Goal: Information Seeking & Learning: Learn about a topic

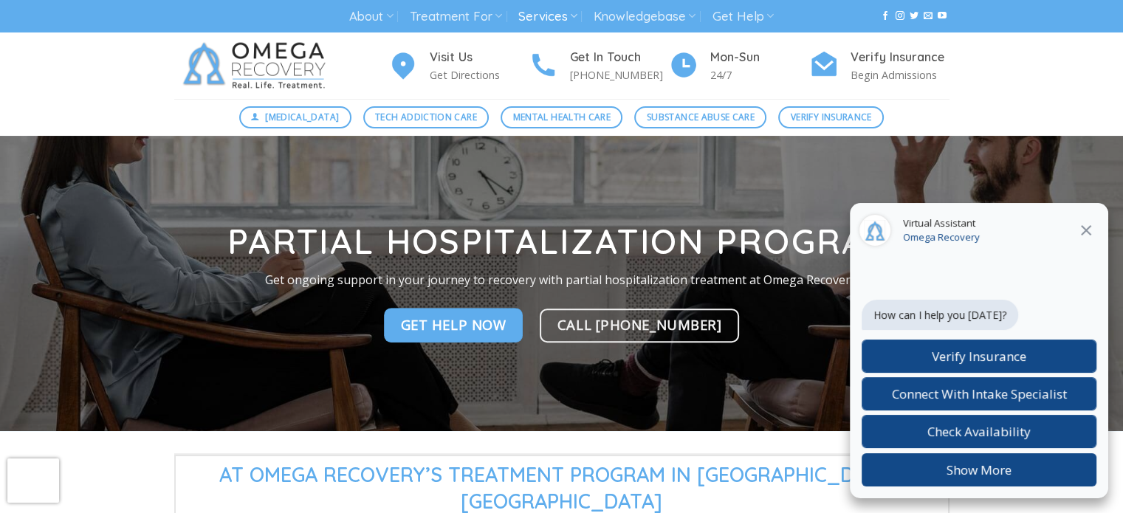
click at [1085, 236] on icon at bounding box center [1087, 231] width 18 height 18
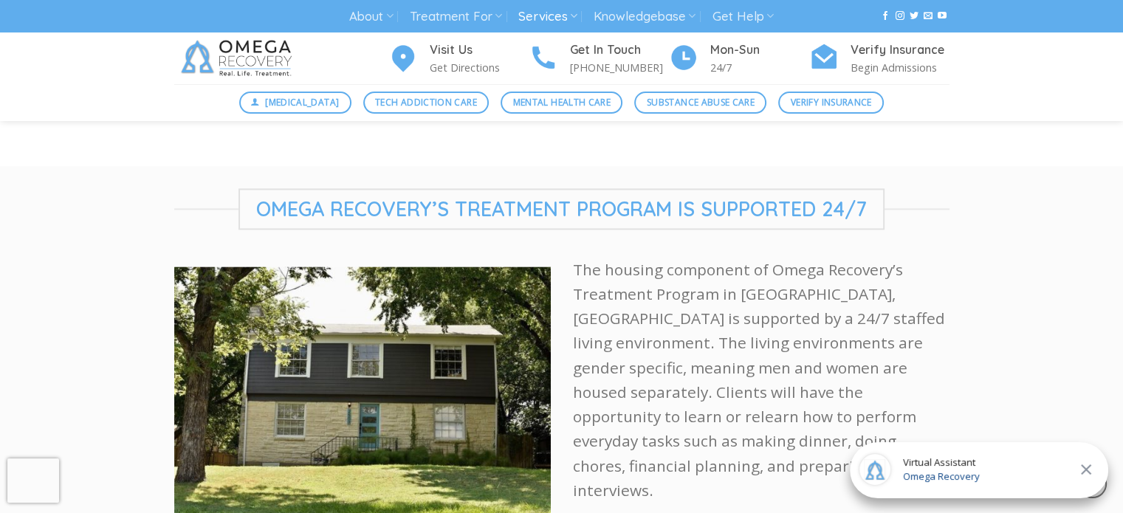
scroll to position [2103, 0]
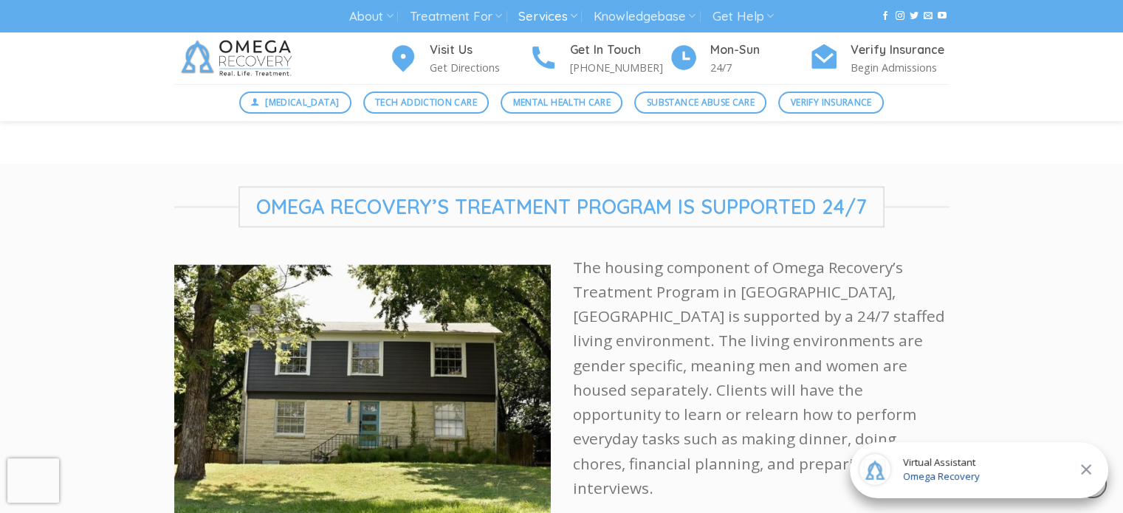
click at [733, 406] on p "The housing component of Omega Recovery’s Treatment Program in [GEOGRAPHIC_DATA…" at bounding box center [761, 379] width 377 height 246
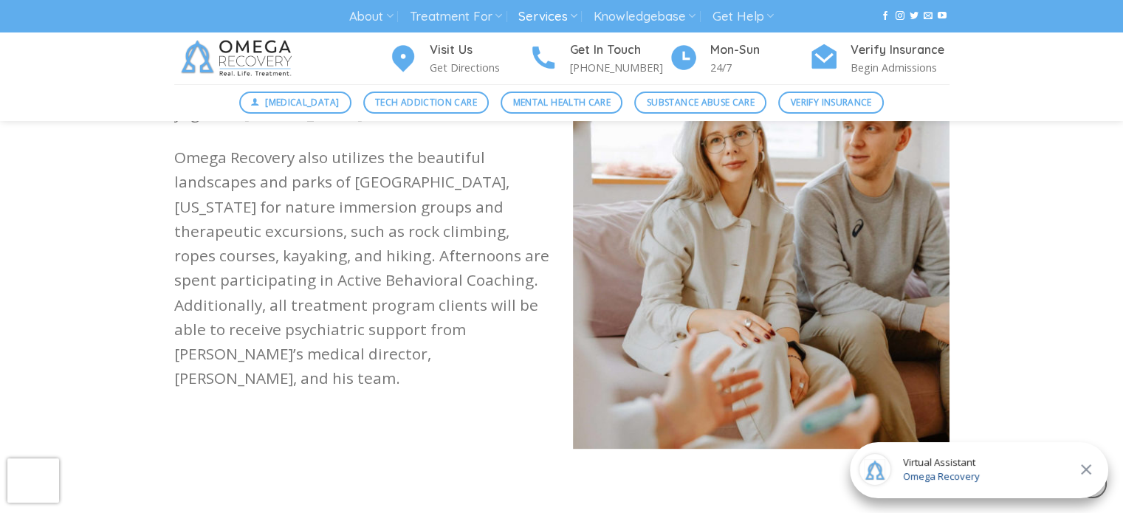
scroll to position [1750, 0]
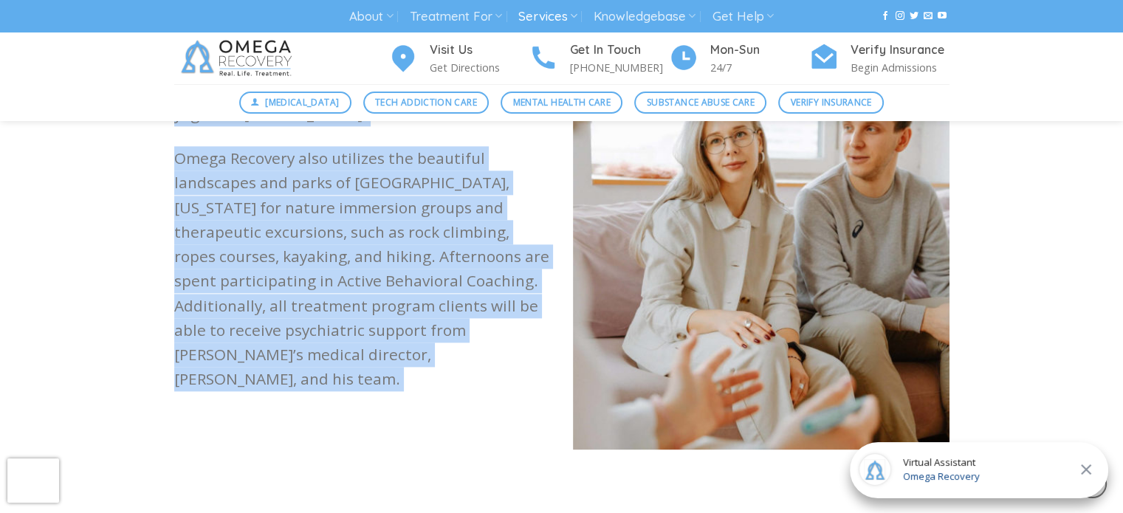
drag, startPoint x: 547, startPoint y: 465, endPoint x: 337, endPoint y: 403, distance: 218.7
click at [597, 366] on section "Structure at omega recovery's treatment program Omega Recovery’s Treatment Prog…" at bounding box center [561, 63] width 1123 height 908
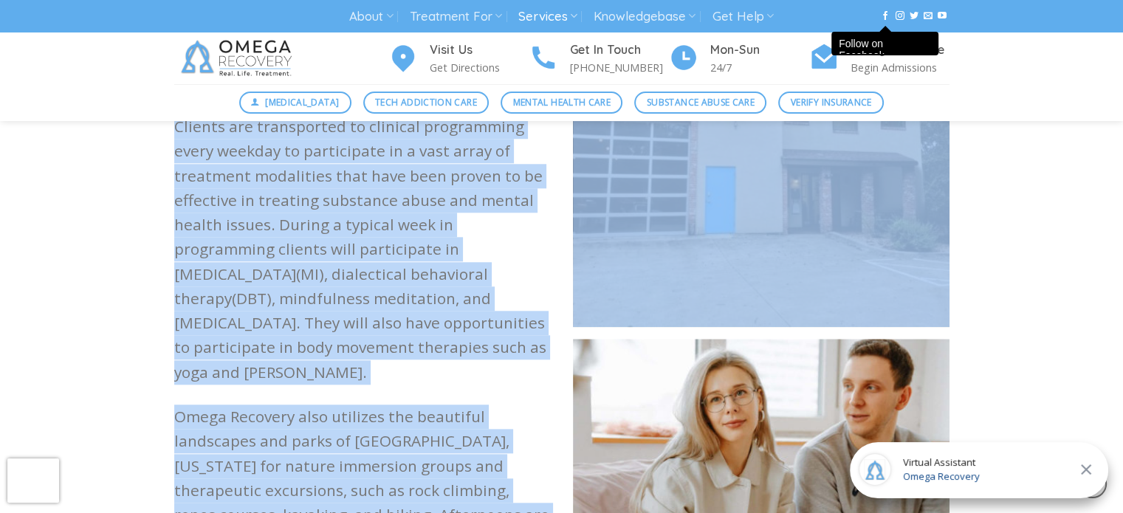
scroll to position [1491, 0]
click at [547, 301] on p "Clients are transported to clinical programming every weekday to participate in…" at bounding box center [362, 250] width 377 height 270
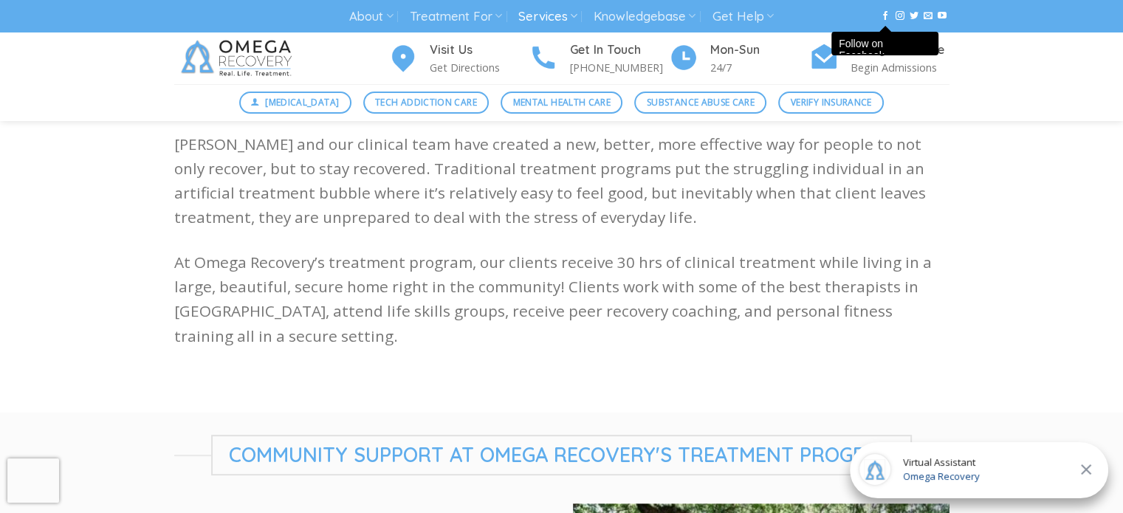
scroll to position [421, 0]
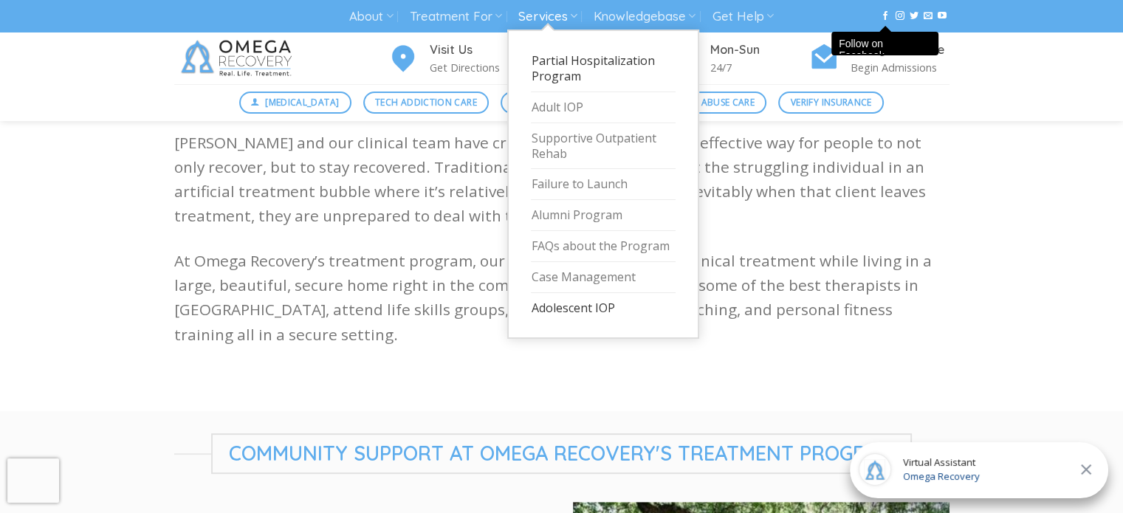
click at [621, 315] on link "Adolescent IOP" at bounding box center [603, 308] width 145 height 30
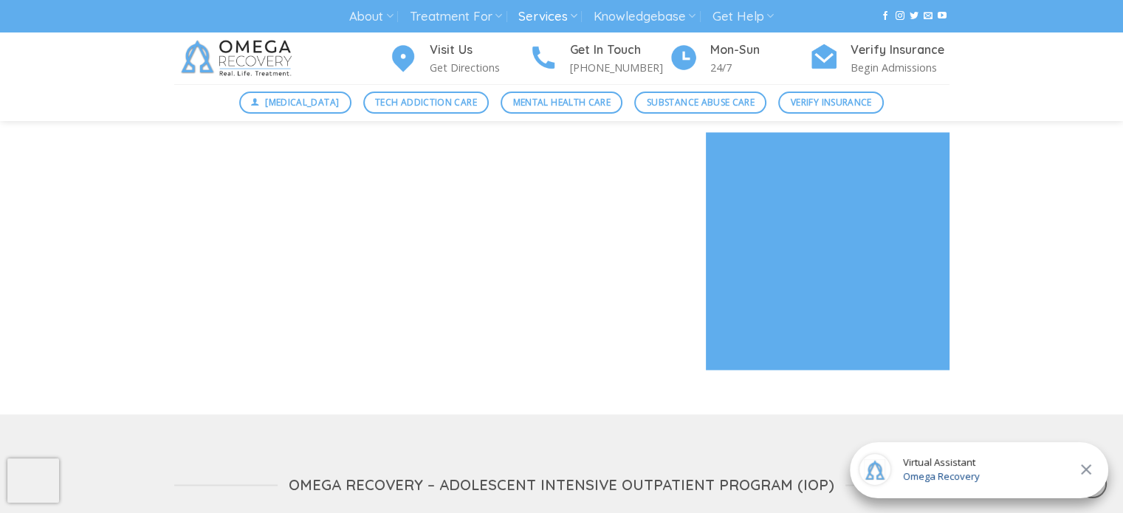
scroll to position [2312, 0]
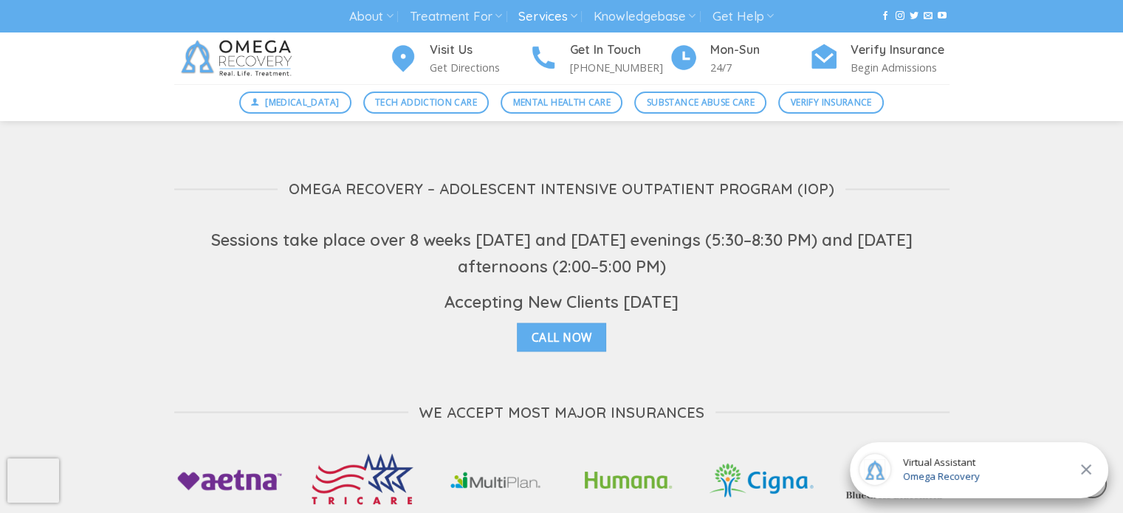
click at [78, 365] on div "Omega Recovery – Adolescent Intensive Outpatient Program (IOP) Sessions take pl…" at bounding box center [561, 347] width 1123 height 415
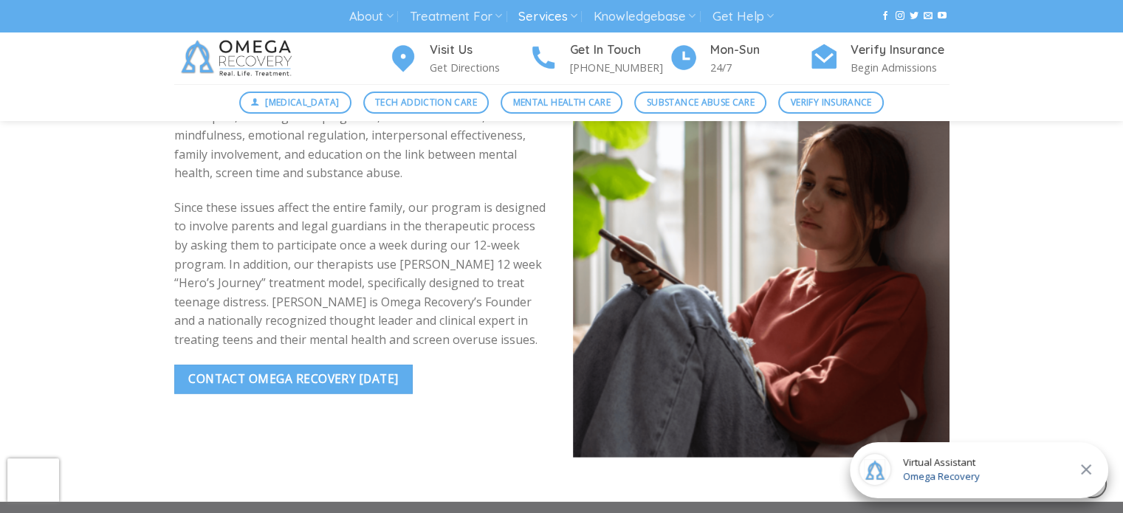
scroll to position [4018, 0]
